Goal: Transaction & Acquisition: Purchase product/service

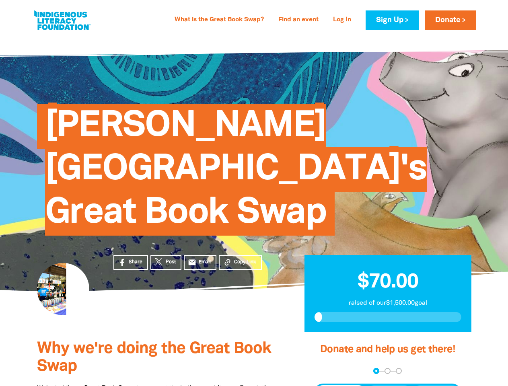
click at [254, 193] on span "[PERSON_NAME][GEOGRAPHIC_DATA]'s Great Book Swap" at bounding box center [236, 173] width 382 height 126
click at [240, 259] on span "Copy Link" at bounding box center [245, 262] width 22 height 7
click at [325, 368] on div "arrow_back Back Step 1 Step 2 Step 3" at bounding box center [387, 371] width 147 height 6
click at [376, 370] on div "Navigate to step 1 of 3 to enter your donation amount" at bounding box center [376, 371] width 2 height 2
click at [341, 386] on span "One-time" at bounding box center [341, 393] width 28 height 10
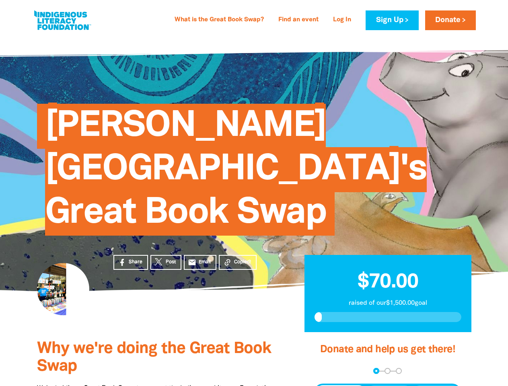
click at [389, 386] on span "Weekly" at bounding box center [389, 393] width 23 height 10
click at [436, 386] on span "Monthly" at bounding box center [436, 393] width 25 height 10
